Goal: Check status: Check status

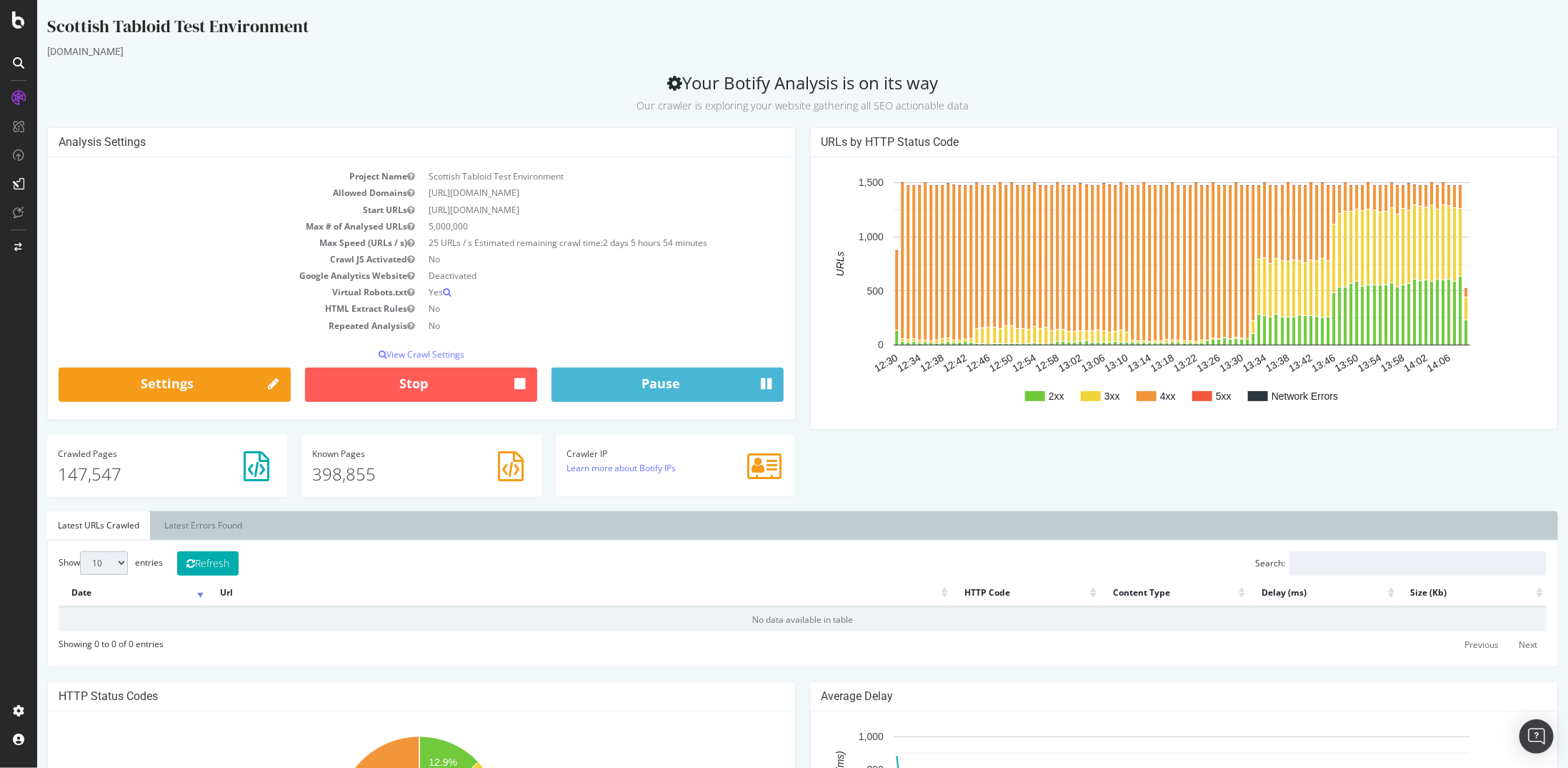
click at [13, 31] on div at bounding box center [19, 384] width 37 height 768
click at [17, 22] on icon at bounding box center [18, 20] width 13 height 17
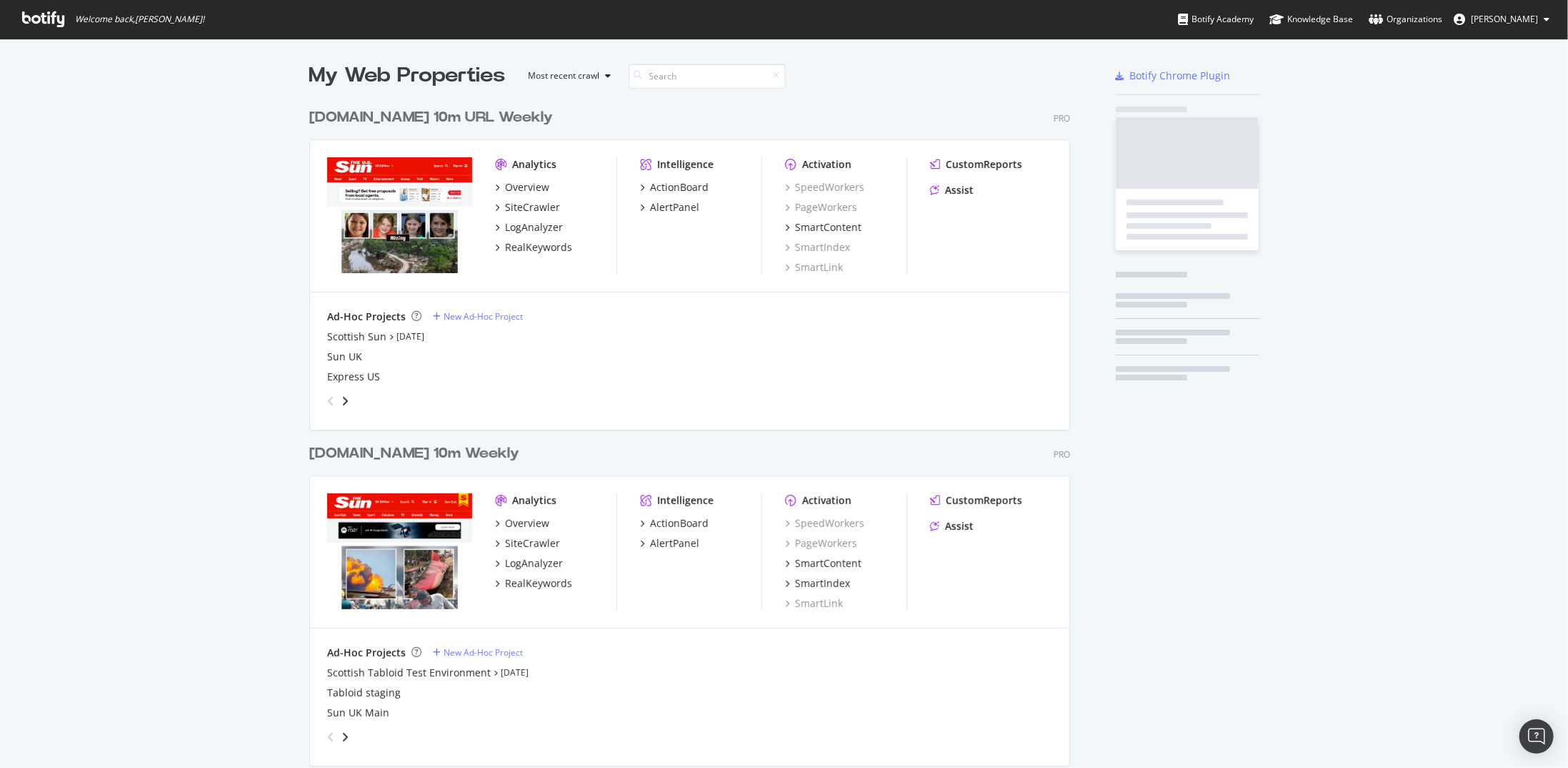
scroll to position [757, 1547]
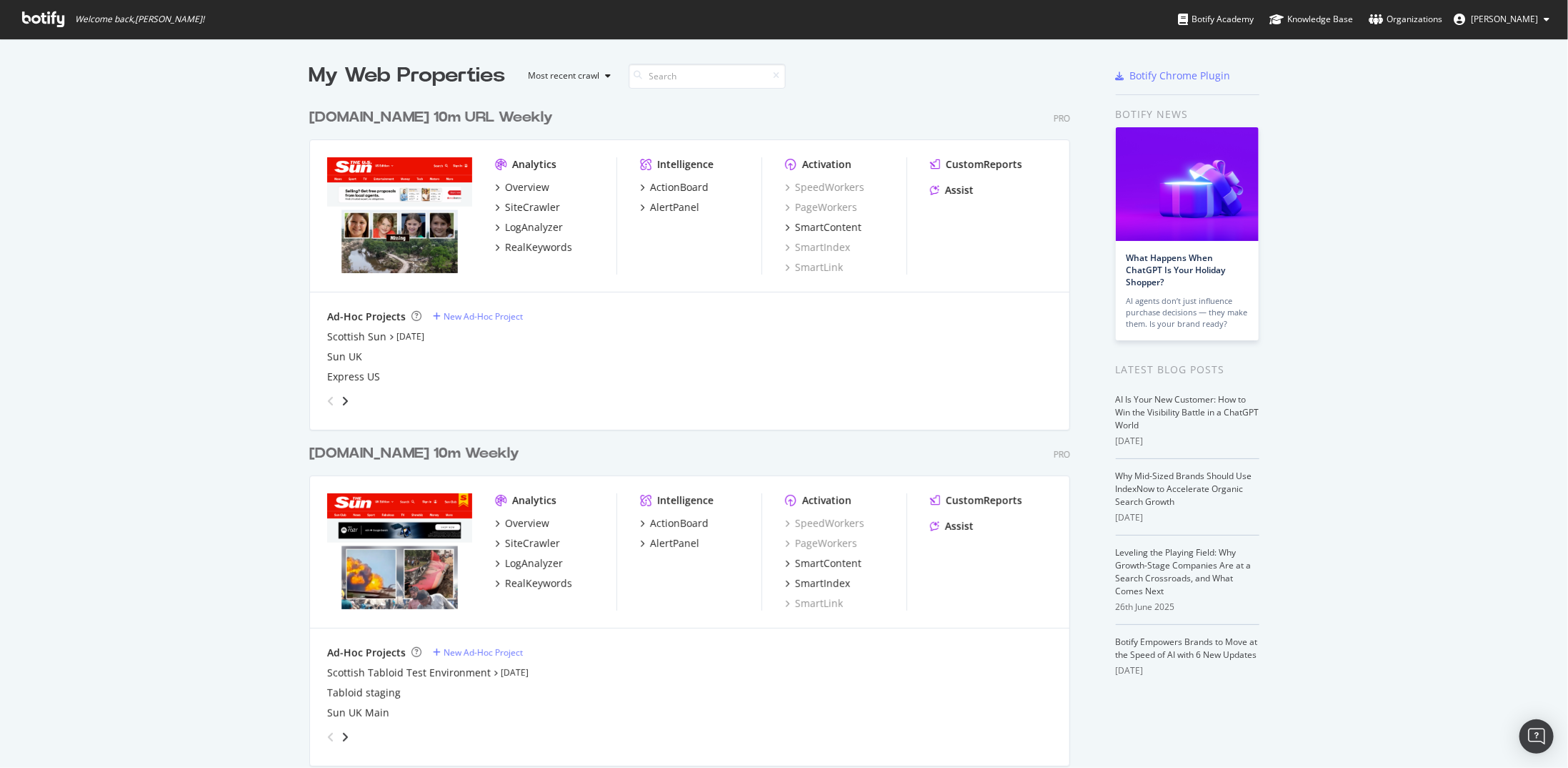
click at [427, 456] on div "[DOMAIN_NAME] 10m Weekly" at bounding box center [414, 453] width 210 height 21
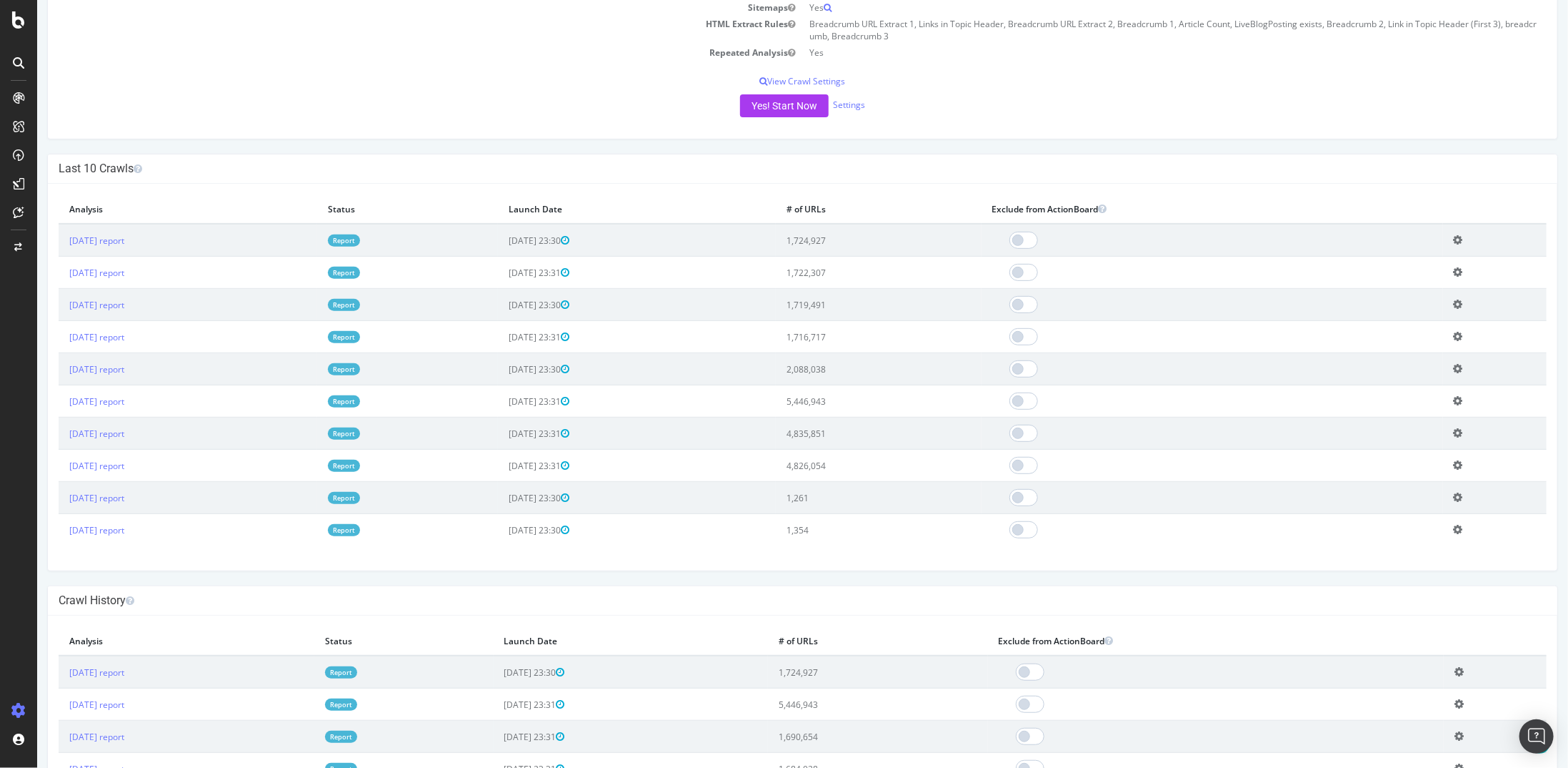
scroll to position [358, 0]
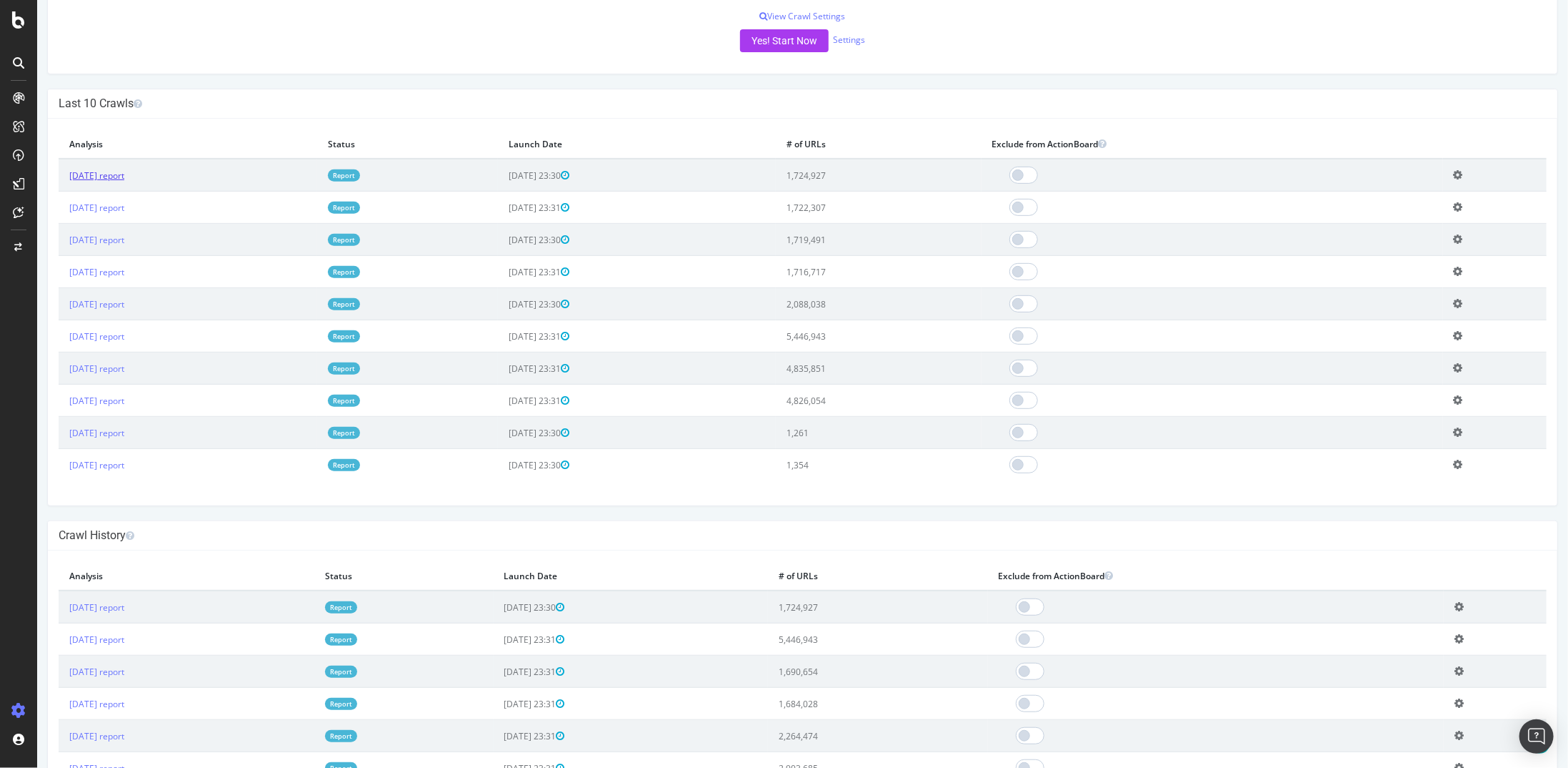
click at [105, 172] on link "[DATE] report" at bounding box center [96, 175] width 55 height 12
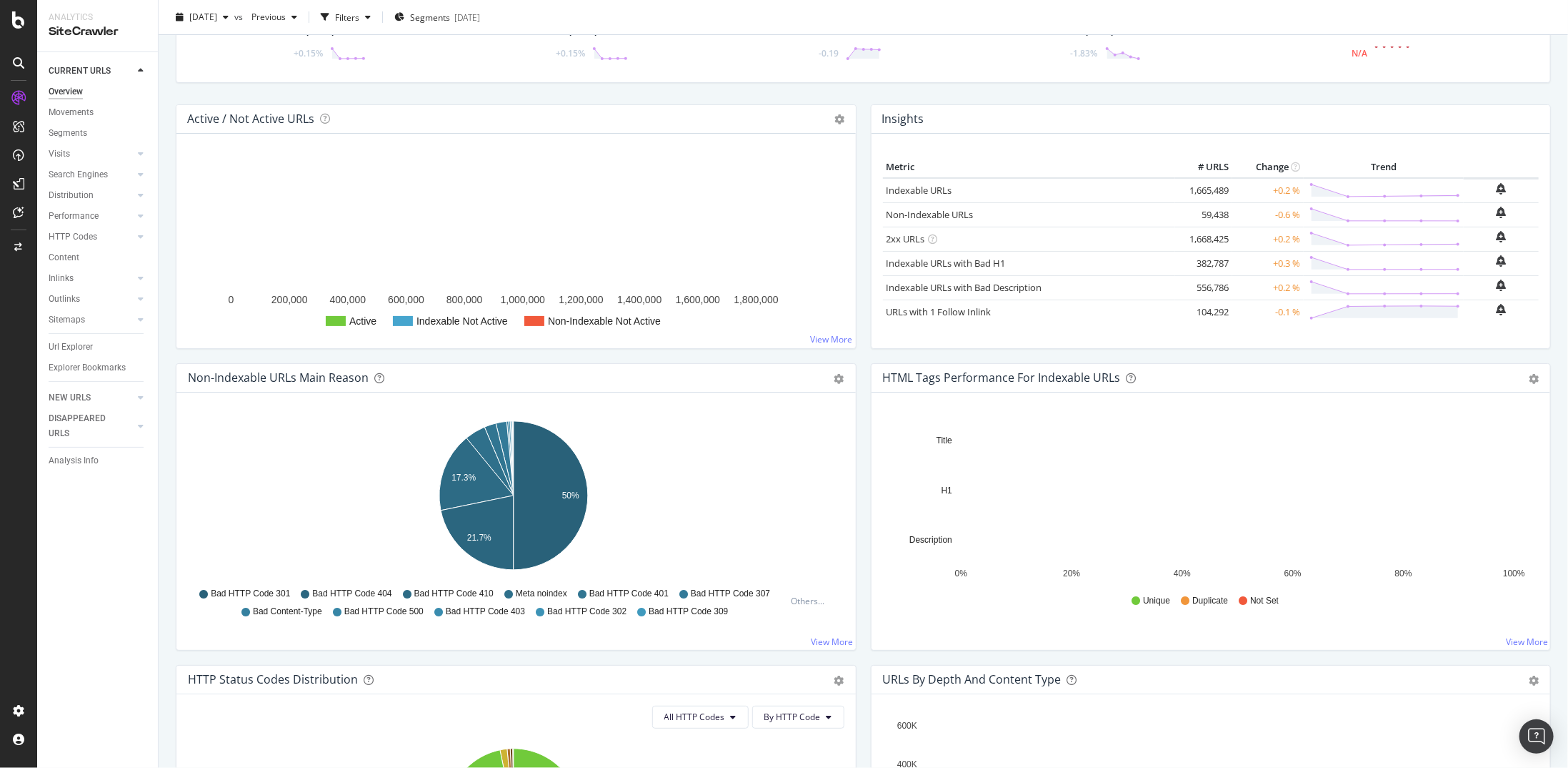
scroll to position [143, 0]
